Goal: Information Seeking & Learning: Learn about a topic

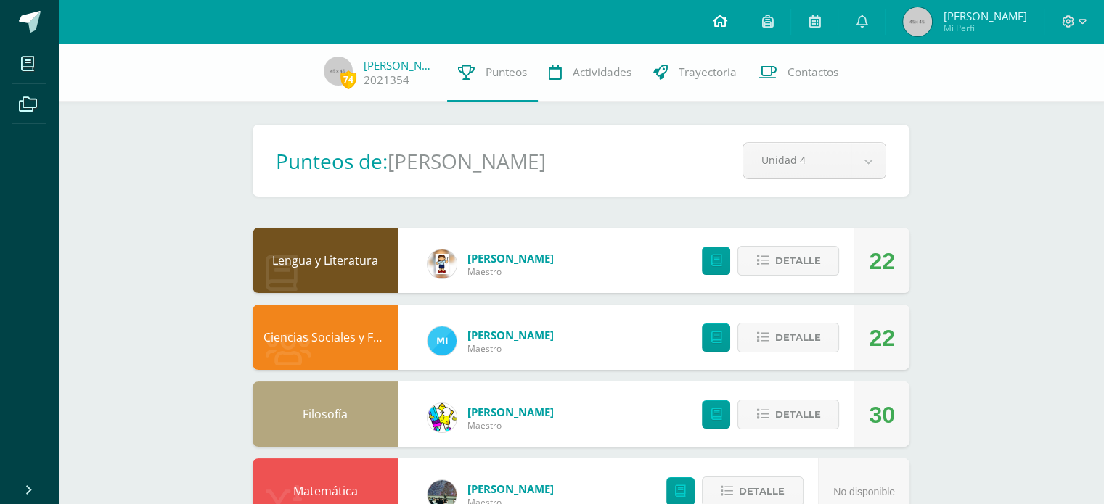
click at [744, 20] on link at bounding box center [718, 22] width 49 height 44
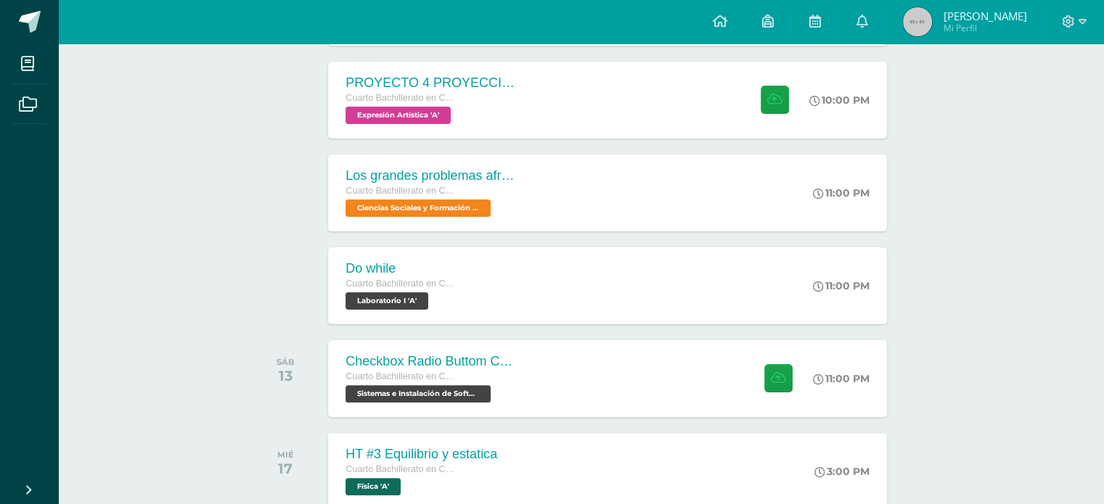
scroll to position [315, 0]
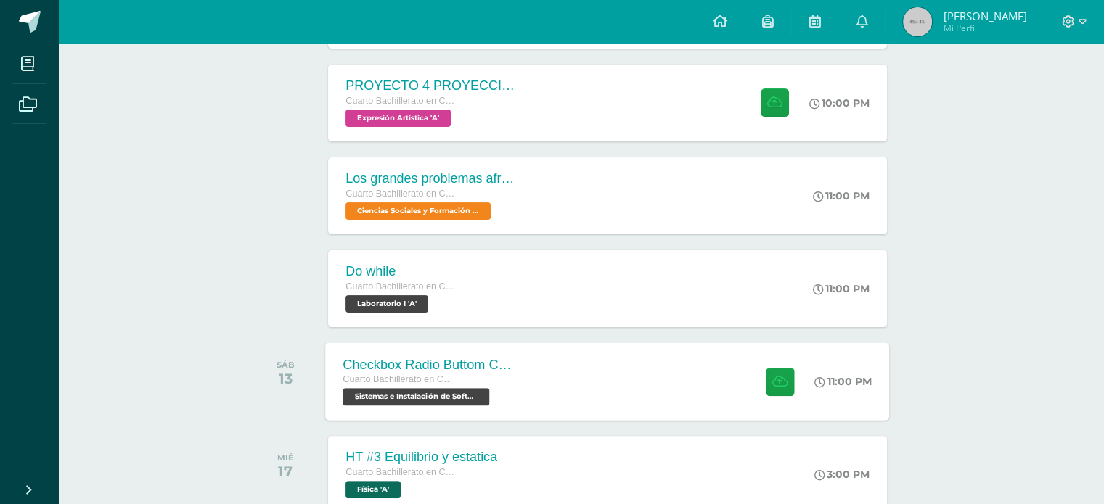
click at [502, 384] on div "Cuarto Bachillerato en CCLL con Orientación en Computación" at bounding box center [431, 380] width 176 height 16
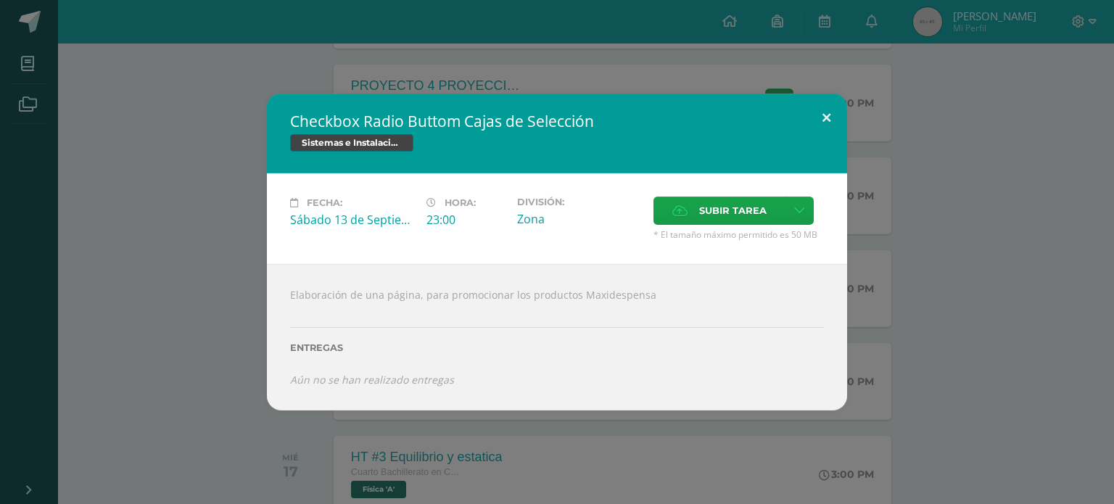
click at [820, 124] on button at bounding box center [826, 118] width 41 height 49
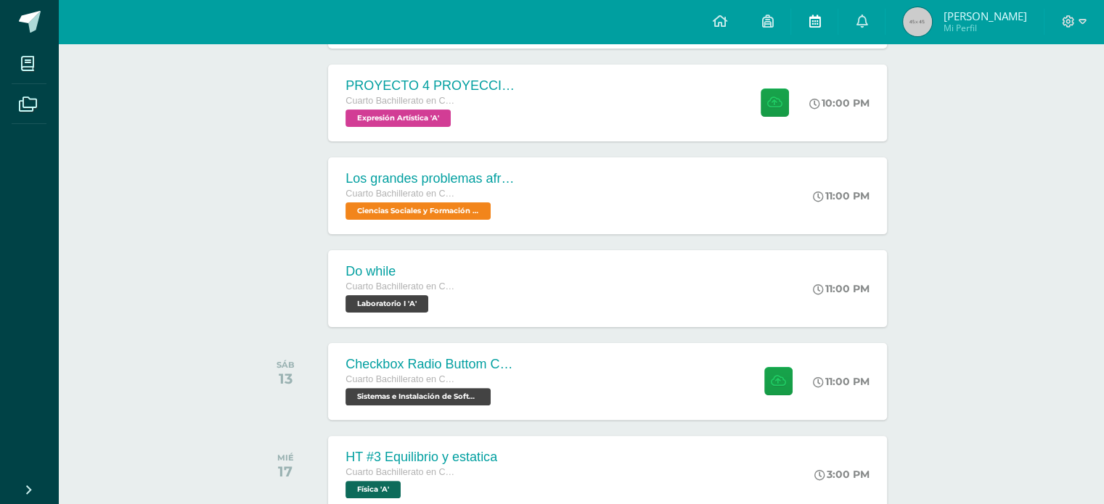
click at [820, 25] on icon at bounding box center [814, 21] width 12 height 13
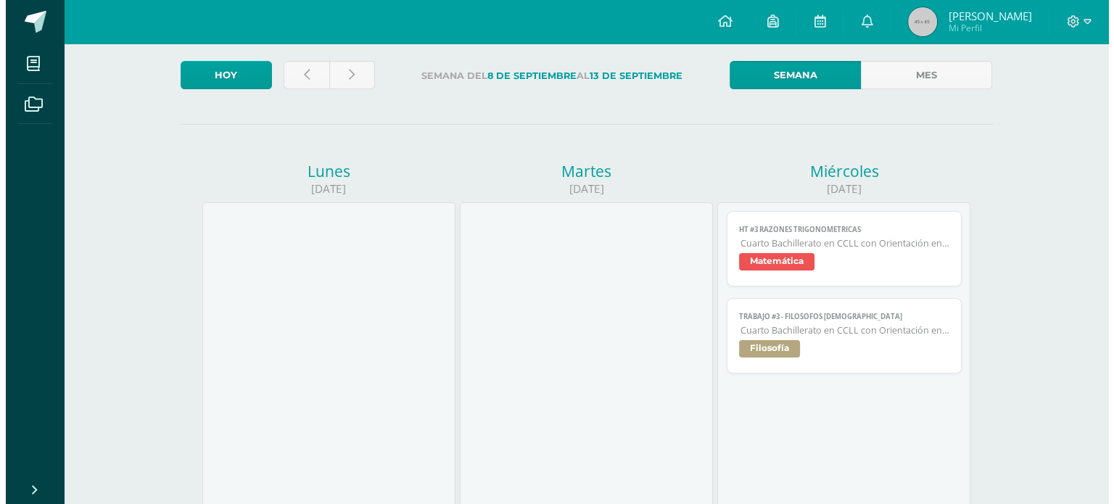
scroll to position [77, 0]
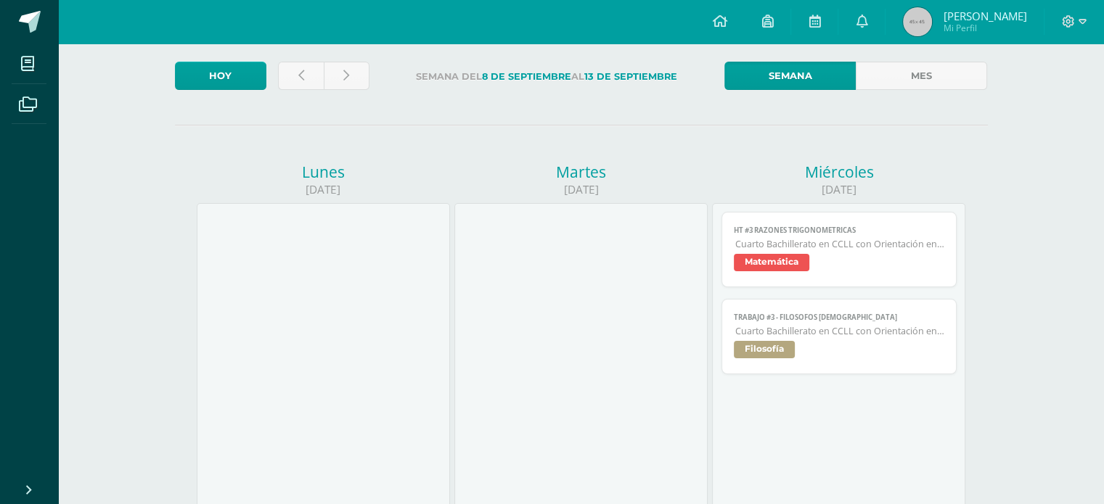
click at [836, 344] on span "Filosofía" at bounding box center [839, 351] width 211 height 21
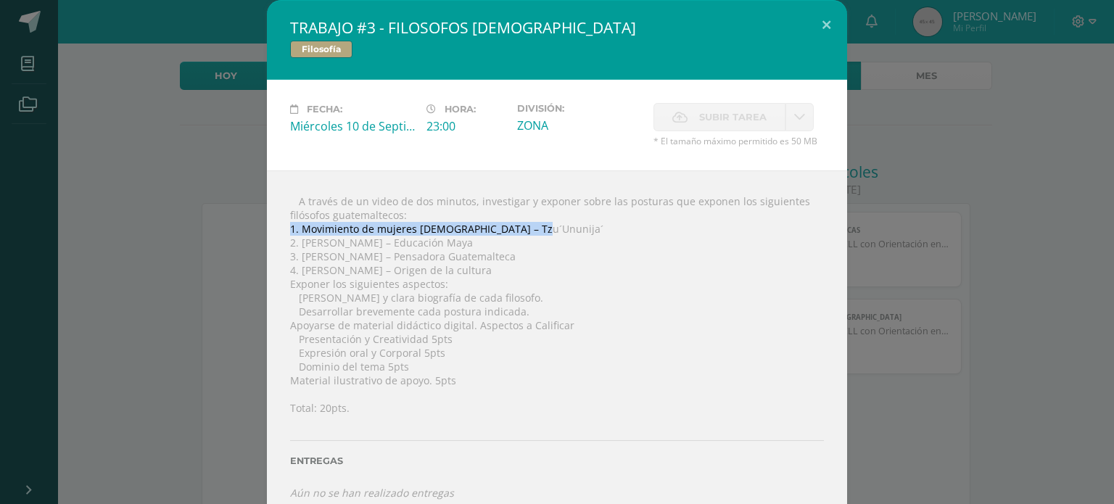
drag, startPoint x: 284, startPoint y: 231, endPoint x: 522, endPoint y: 231, distance: 237.3
click at [522, 231] on div " A través de un video de dos minutos, investigar y exponer sobre las posturas …" at bounding box center [557, 347] width 580 height 353
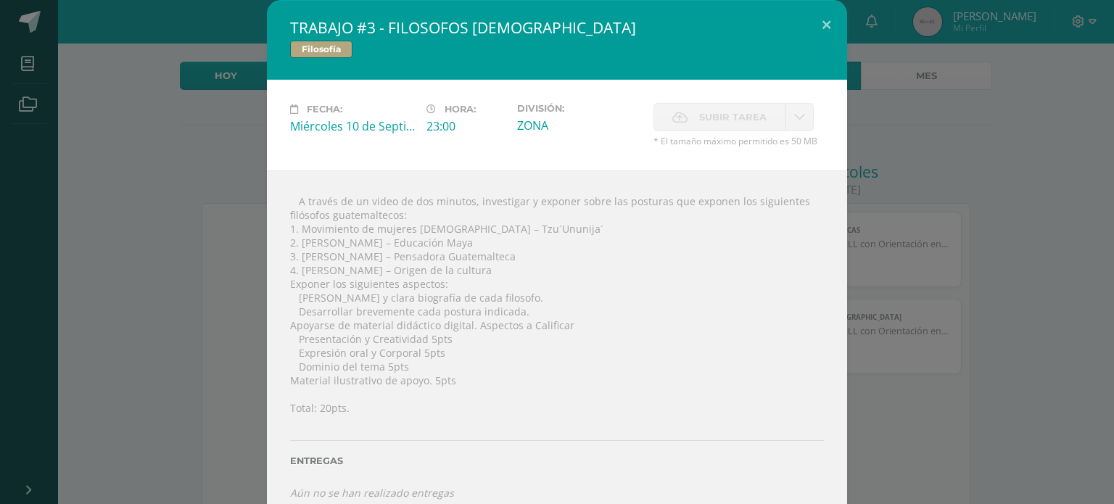
click at [695, 269] on div " A través de un video de dos minutos, investigar y exponer sobre las posturas …" at bounding box center [557, 347] width 580 height 353
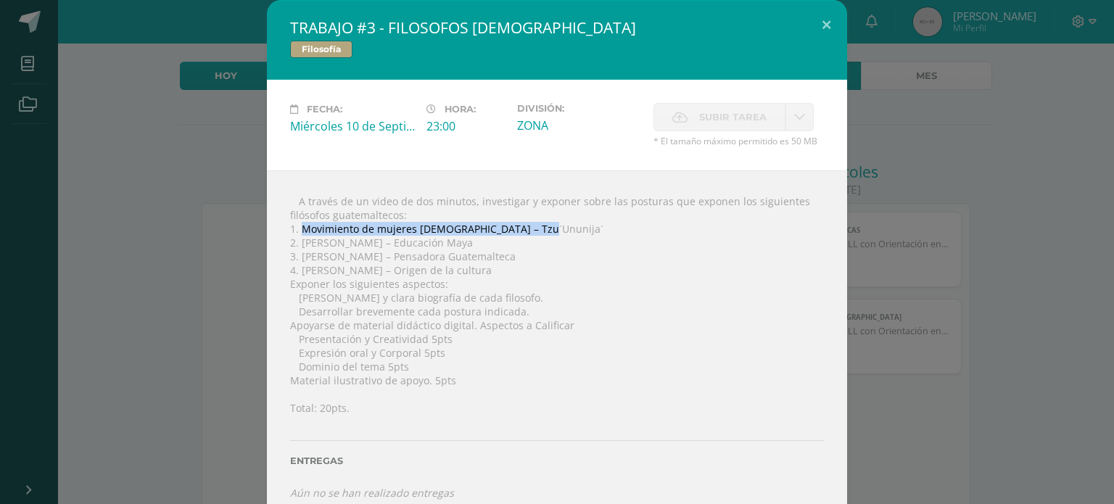
drag, startPoint x: 296, startPoint y: 225, endPoint x: 527, endPoint y: 230, distance: 231.5
click at [527, 230] on div " A través de un video de dos minutos, investigar y exponer sobre las posturas …" at bounding box center [557, 347] width 580 height 353
copy div "Movimiento de mujeres indígenas – Tzu´Ununija´"
